Goal: Find specific page/section: Find specific page/section

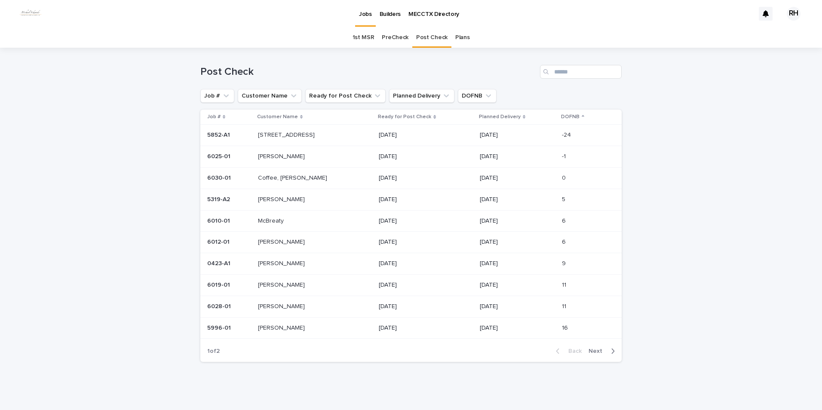
click at [594, 351] on span "Next" at bounding box center [597, 351] width 19 height 6
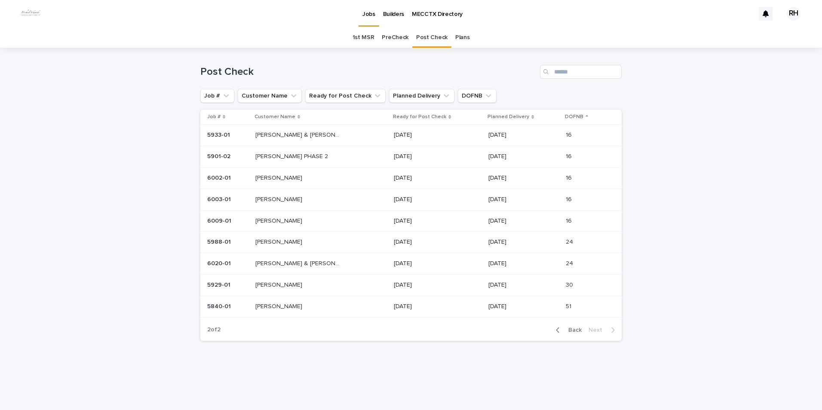
click at [573, 330] on span "Back" at bounding box center [572, 330] width 18 height 6
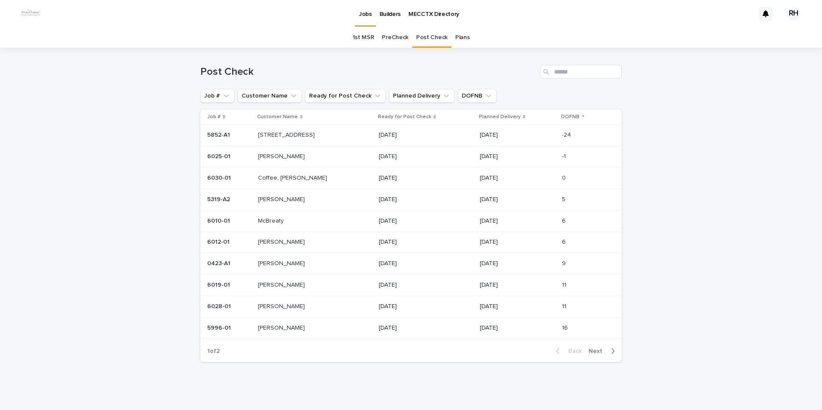
click at [591, 349] on span "Next" at bounding box center [597, 351] width 19 height 6
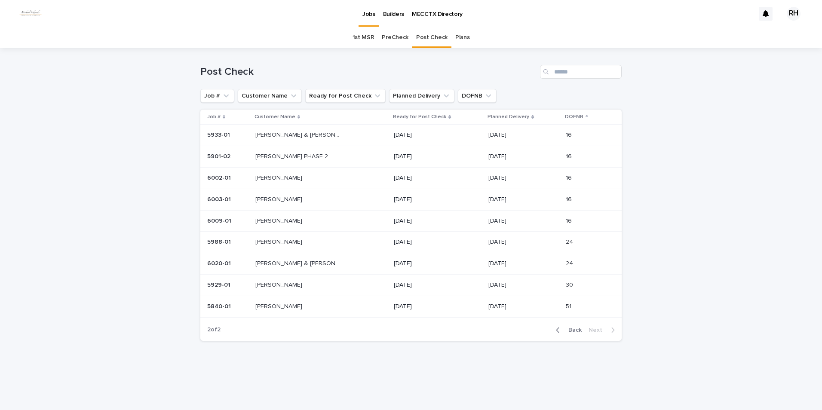
click at [572, 329] on span "Back" at bounding box center [572, 330] width 18 height 6
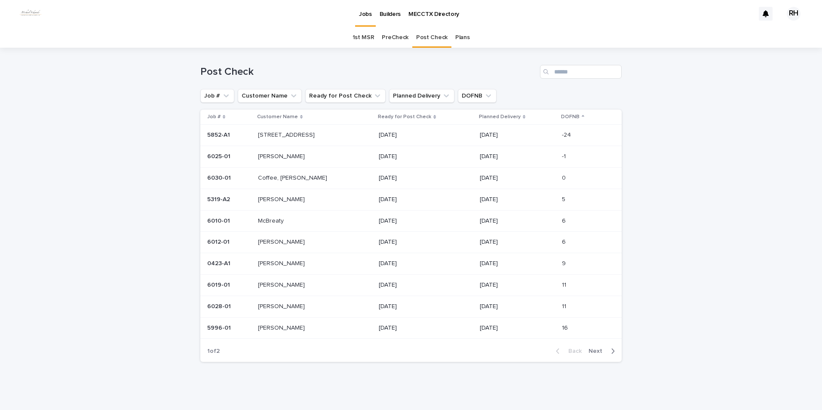
click at [590, 349] on span "Next" at bounding box center [597, 351] width 19 height 6
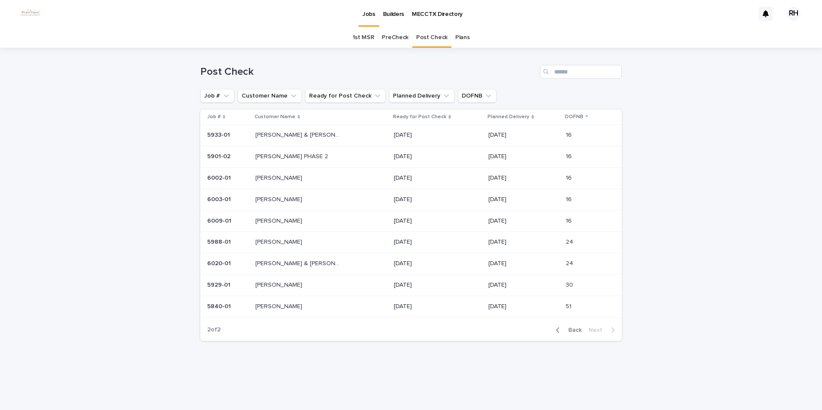
click at [576, 330] on span "Back" at bounding box center [572, 330] width 18 height 6
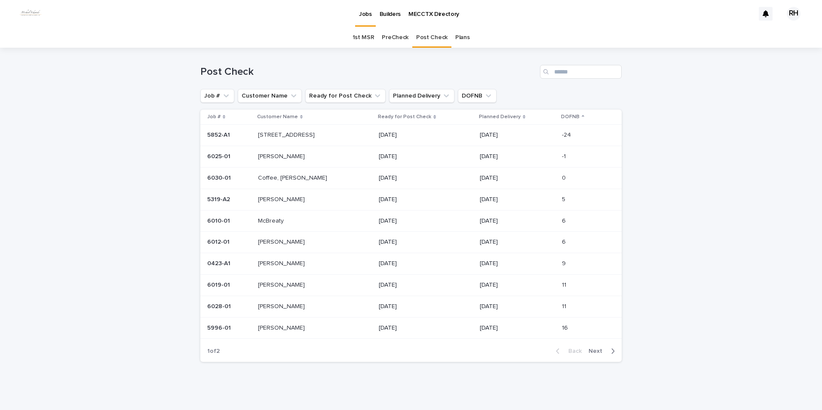
click at [593, 351] on span "Next" at bounding box center [597, 351] width 19 height 6
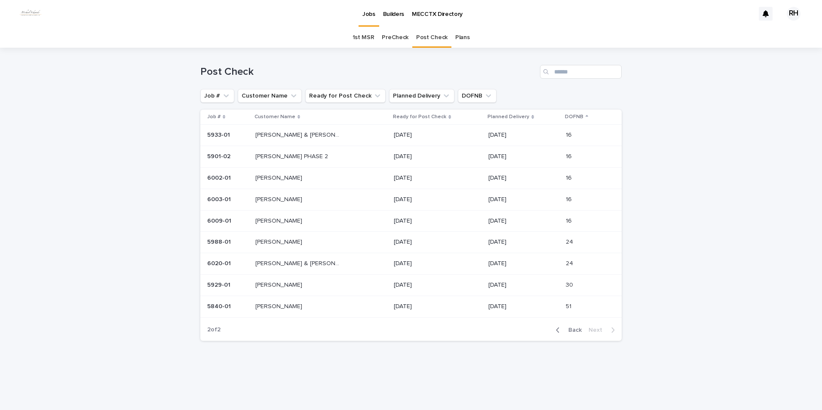
click at [575, 329] on span "Back" at bounding box center [572, 330] width 18 height 6
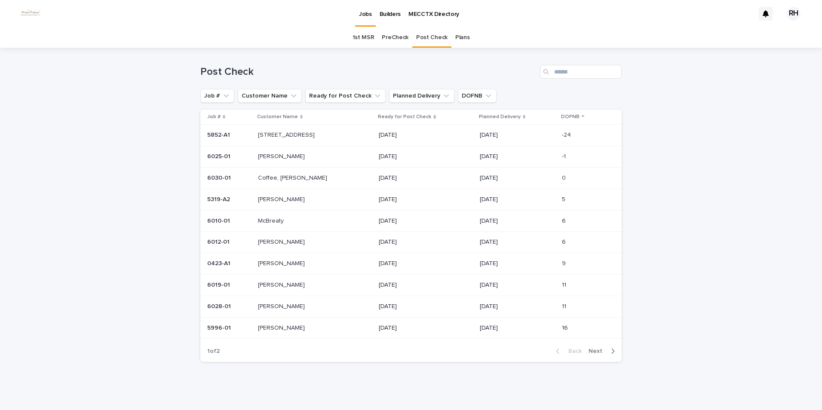
click at [592, 348] on span "Next" at bounding box center [597, 351] width 19 height 6
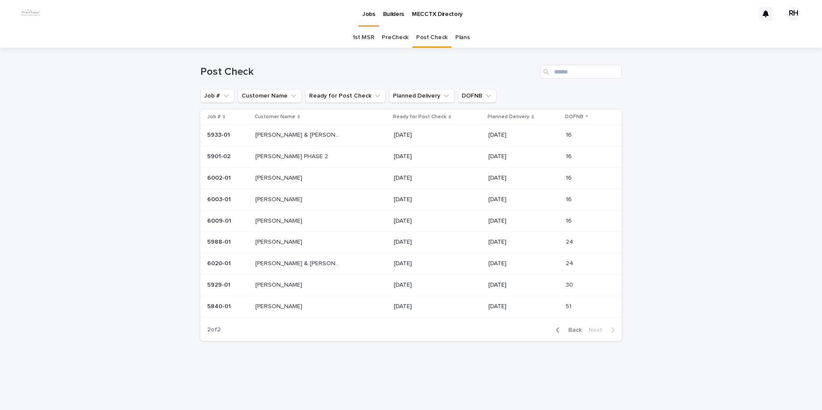
click at [575, 330] on span "Back" at bounding box center [572, 330] width 18 height 6
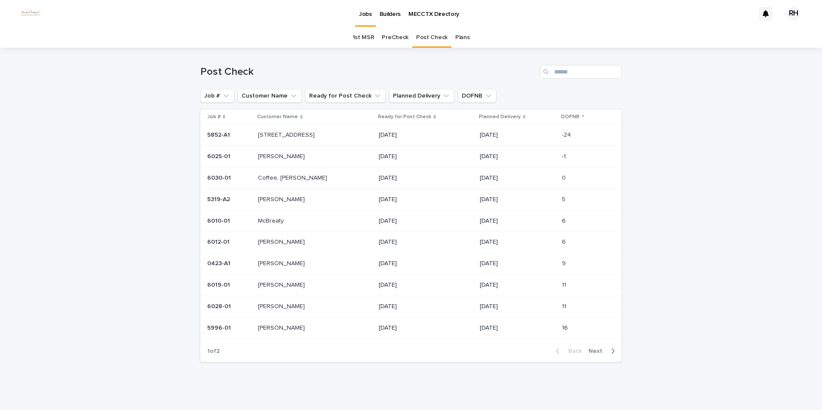
click at [290, 134] on p "[STREET_ADDRESS]" at bounding box center [287, 134] width 58 height 9
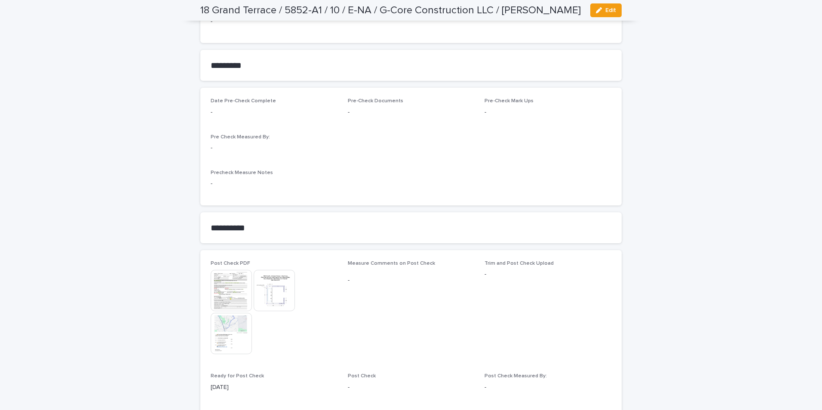
scroll to position [645, 0]
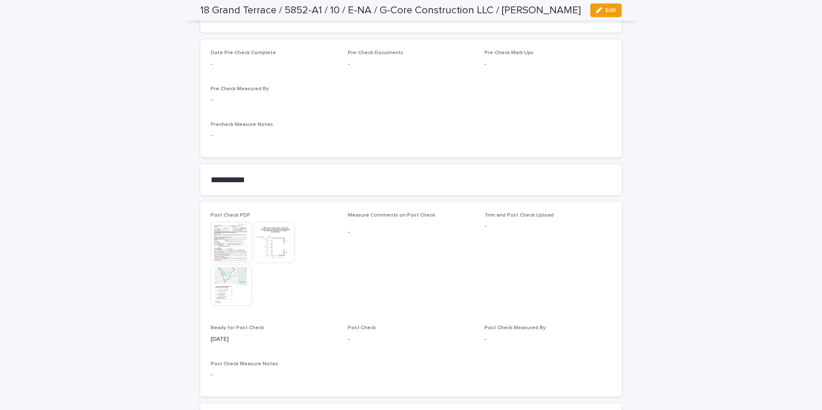
click at [236, 249] on img at bounding box center [231, 242] width 41 height 41
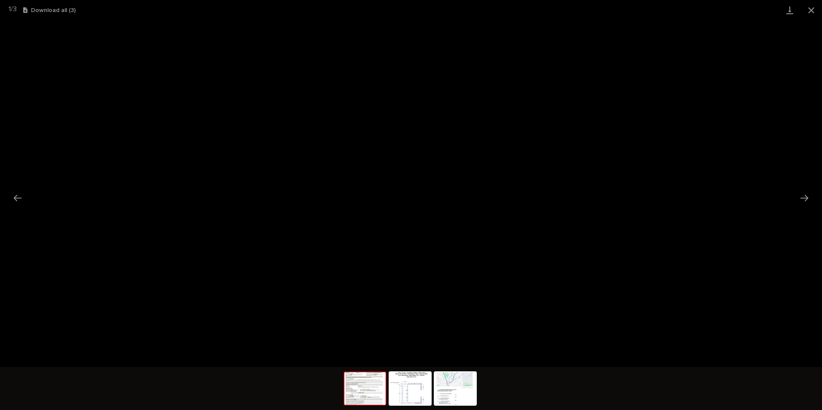
click at [809, 10] on button "Close gallery" at bounding box center [810, 10] width 21 height 20
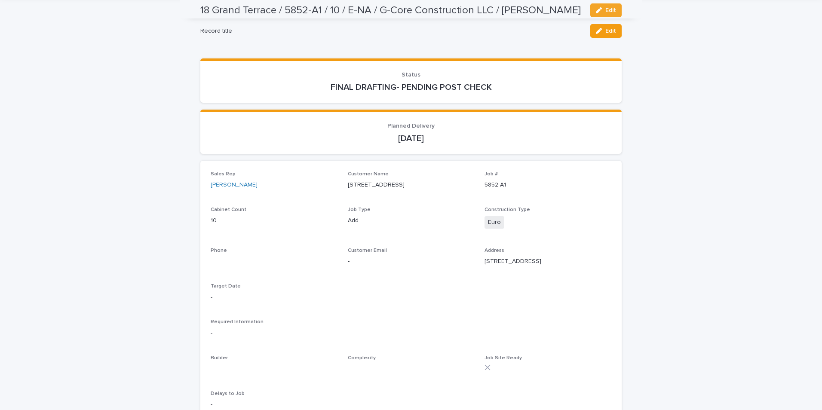
scroll to position [43, 0]
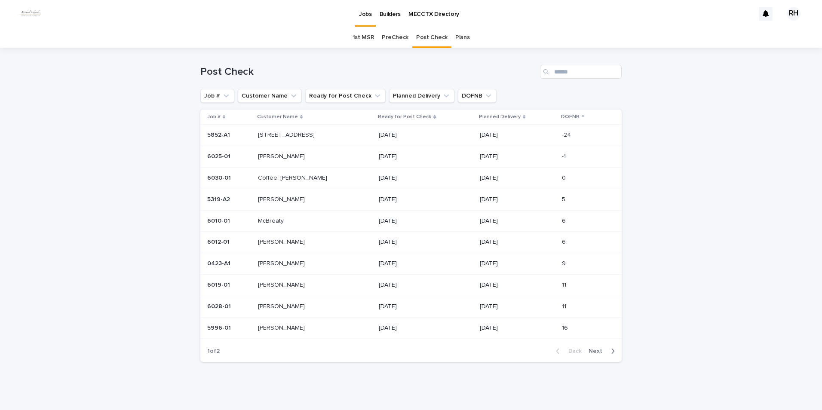
click at [275, 135] on p "[STREET_ADDRESS]" at bounding box center [287, 134] width 58 height 9
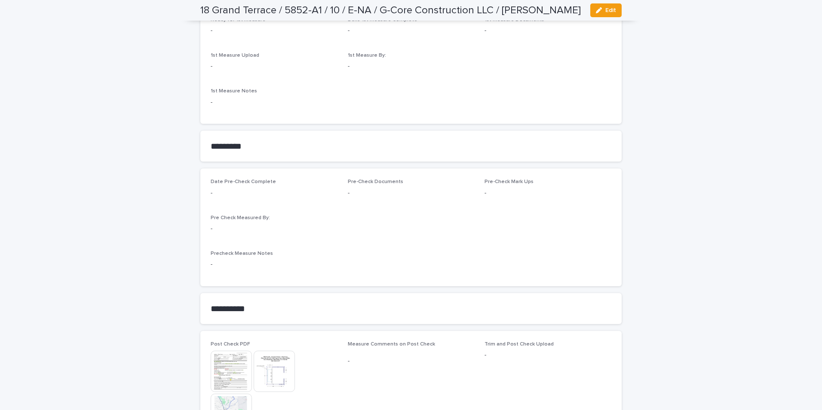
scroll to position [688, 0]
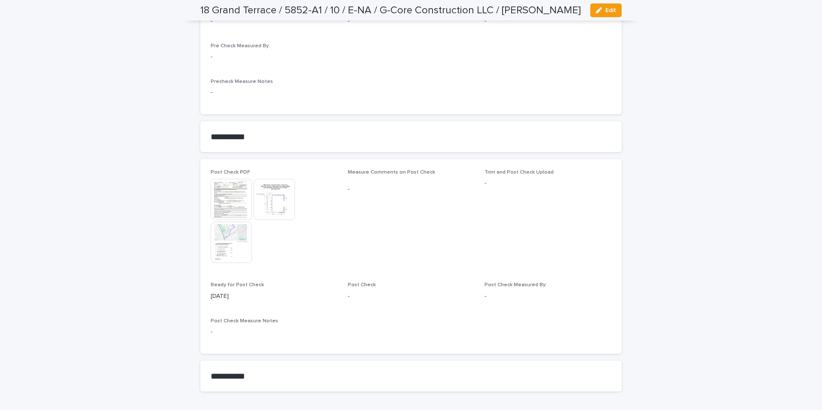
click at [287, 198] on img at bounding box center [274, 199] width 41 height 41
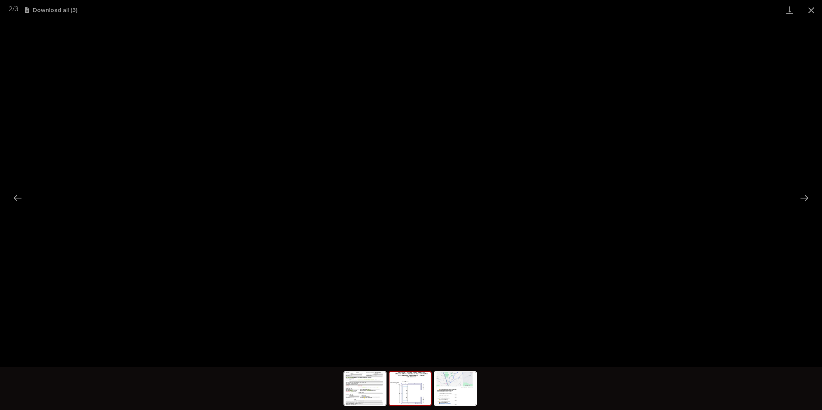
click at [810, 8] on button "Close gallery" at bounding box center [810, 10] width 21 height 20
